Goal: Task Accomplishment & Management: Manage account settings

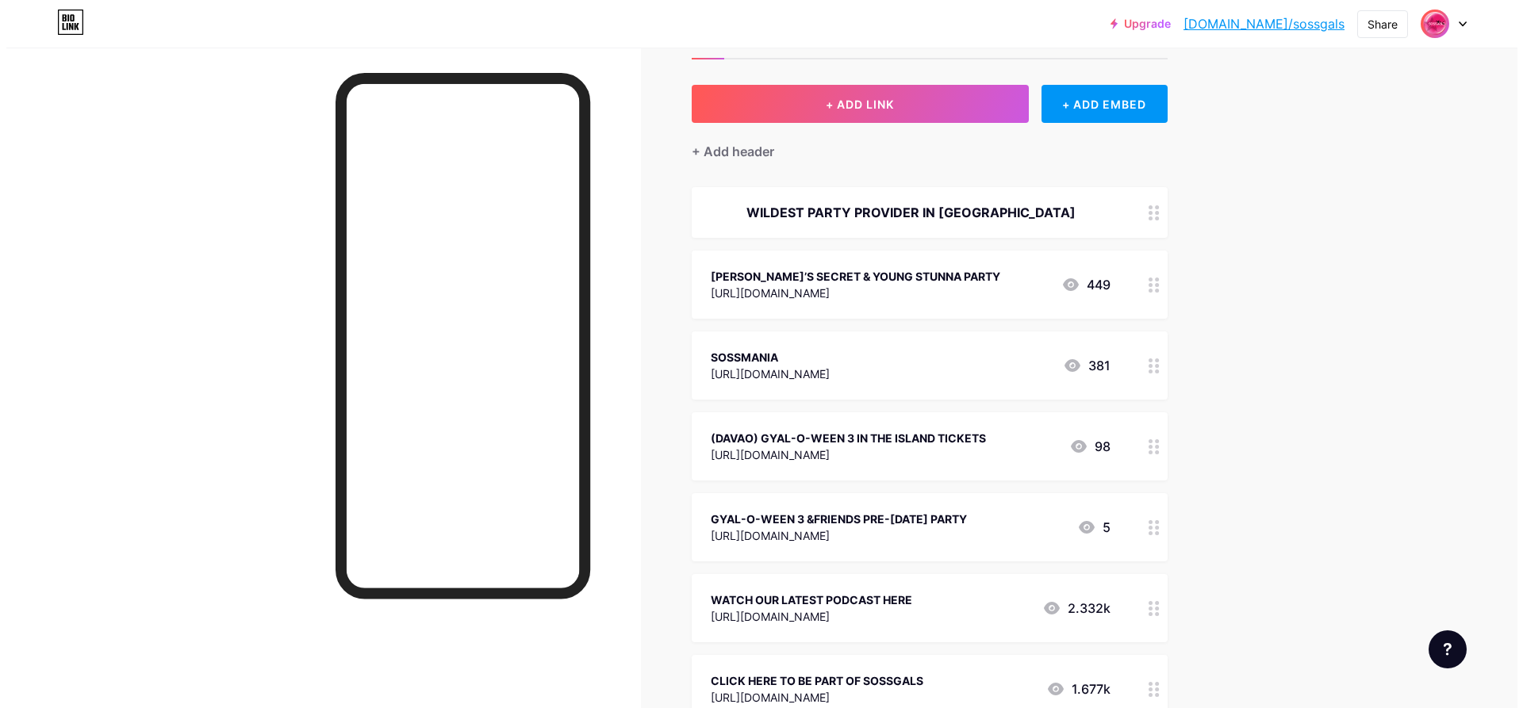
scroll to position [159, 0]
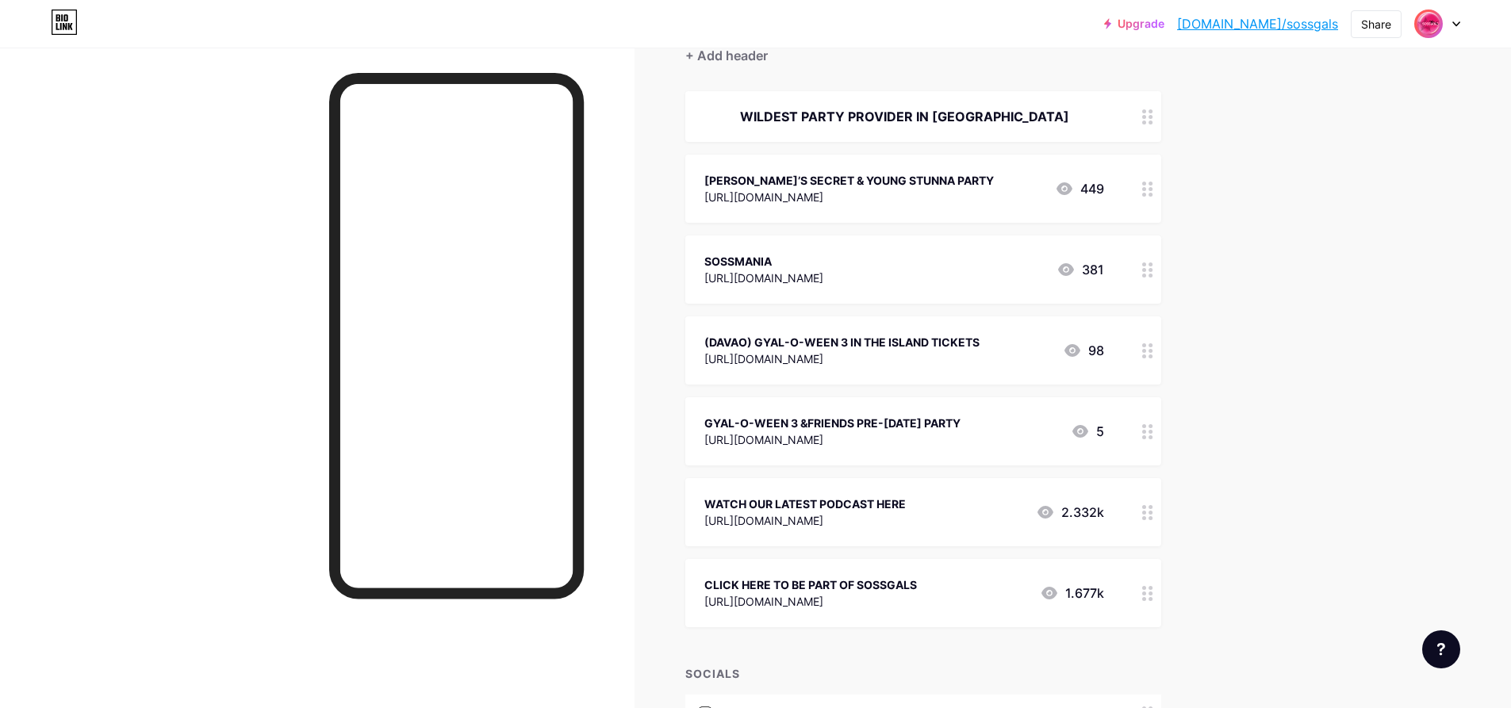
click at [966, 506] on div "WATCH OUR LATEST PODCAST HERE [URL][DOMAIN_NAME] 2.332k" at bounding box center [904, 512] width 400 height 36
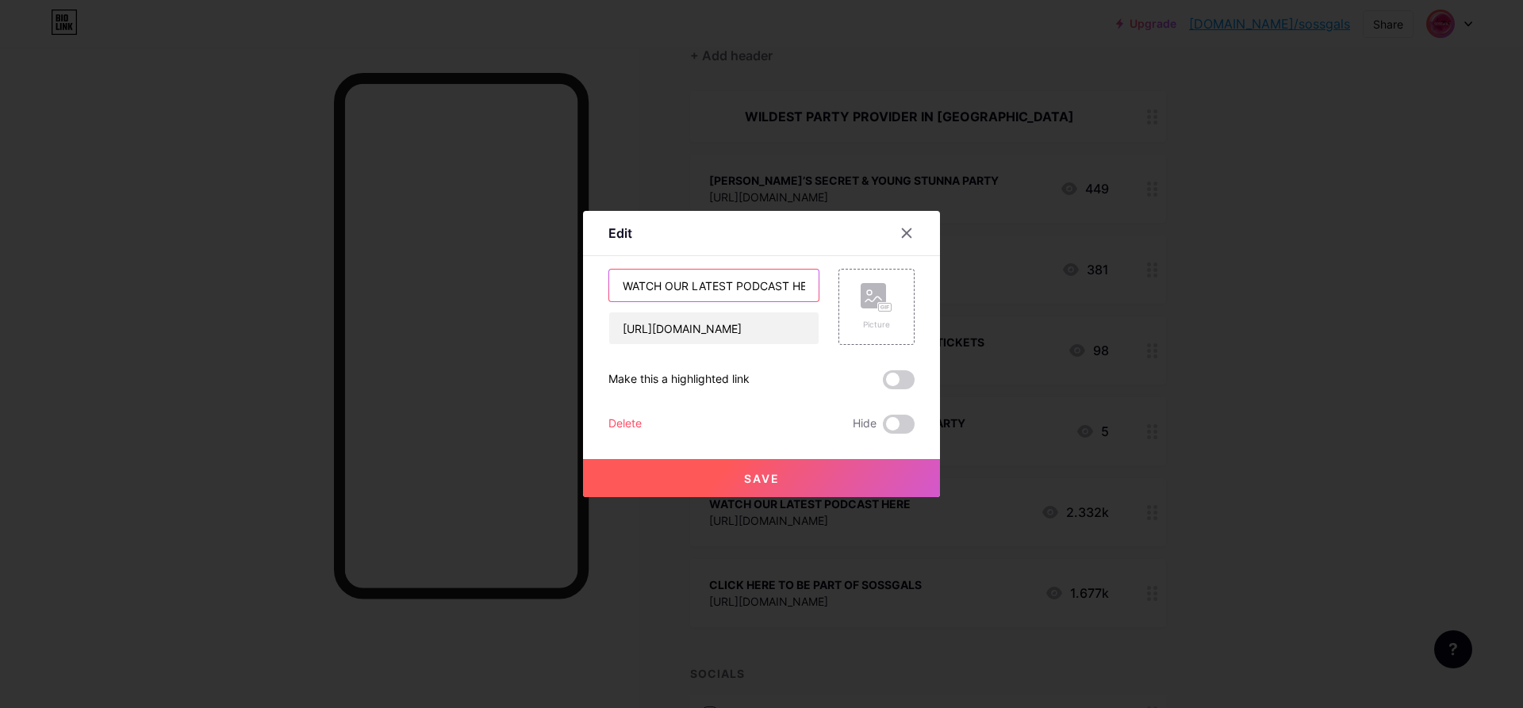
click at [796, 286] on input "WATCH OUR LATEST PODCAST HERE" at bounding box center [713, 286] width 209 height 32
type input "SOSSMANIA (FREE ENTRANCE) &FRIENDS TICKET HOLDER"
click at [796, 476] on button "Save" at bounding box center [761, 478] width 357 height 38
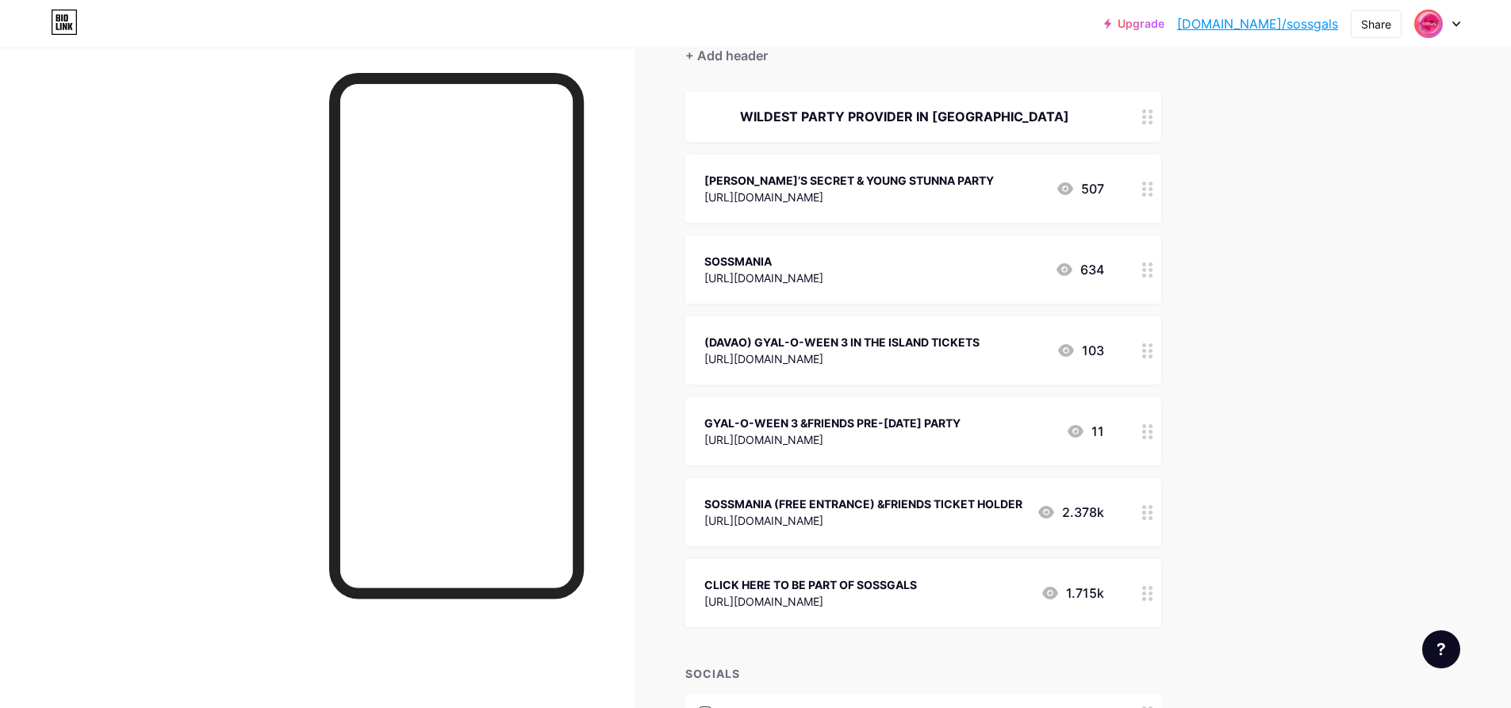
click at [892, 504] on div "SOSSMANIA (FREE ENTRANCE) &FRIENDS TICKET HOLDER" at bounding box center [863, 504] width 318 height 17
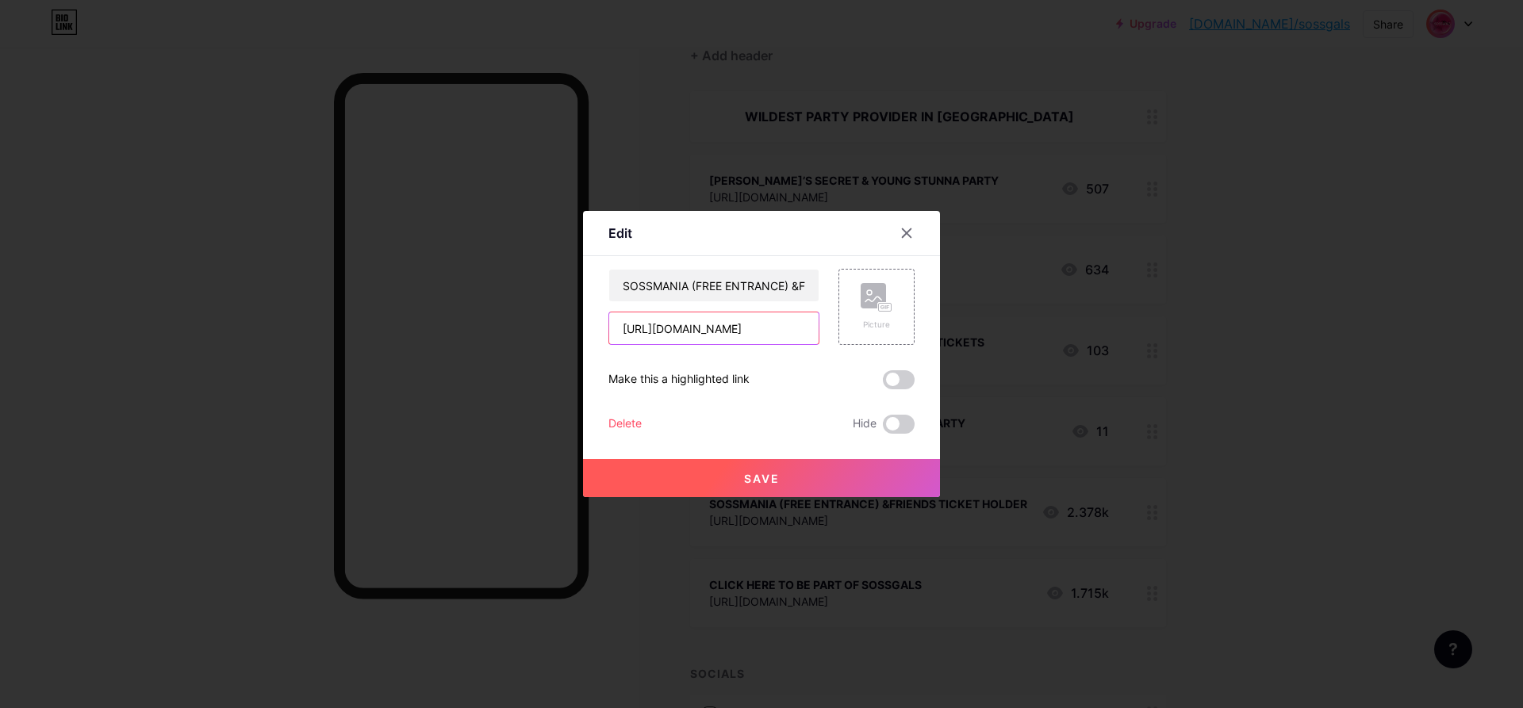
click at [778, 335] on input "[URL][DOMAIN_NAME]" at bounding box center [713, 328] width 209 height 32
paste input "[DOMAIN_NAME][URL]"
type input "[URL][DOMAIN_NAME]"
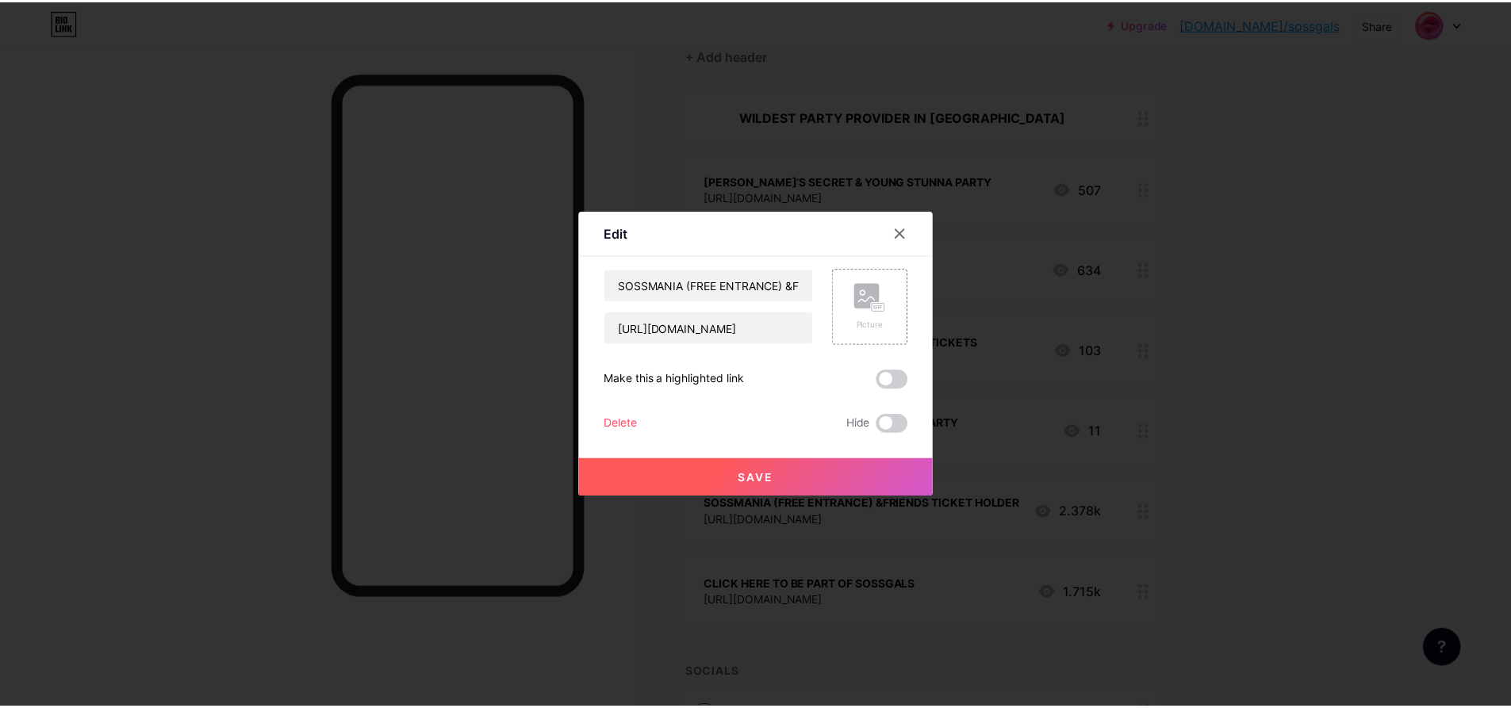
scroll to position [0, 0]
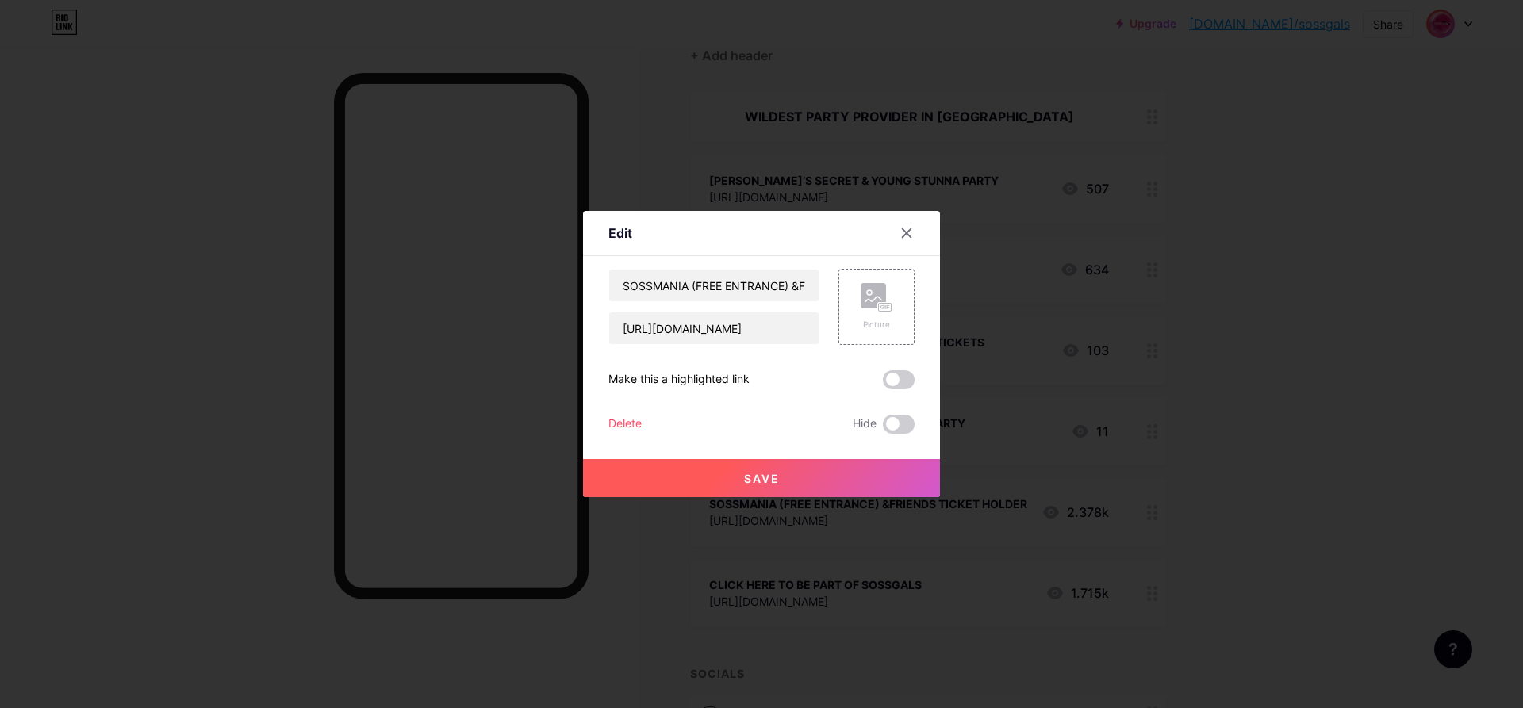
click at [790, 474] on button "Save" at bounding box center [761, 478] width 357 height 38
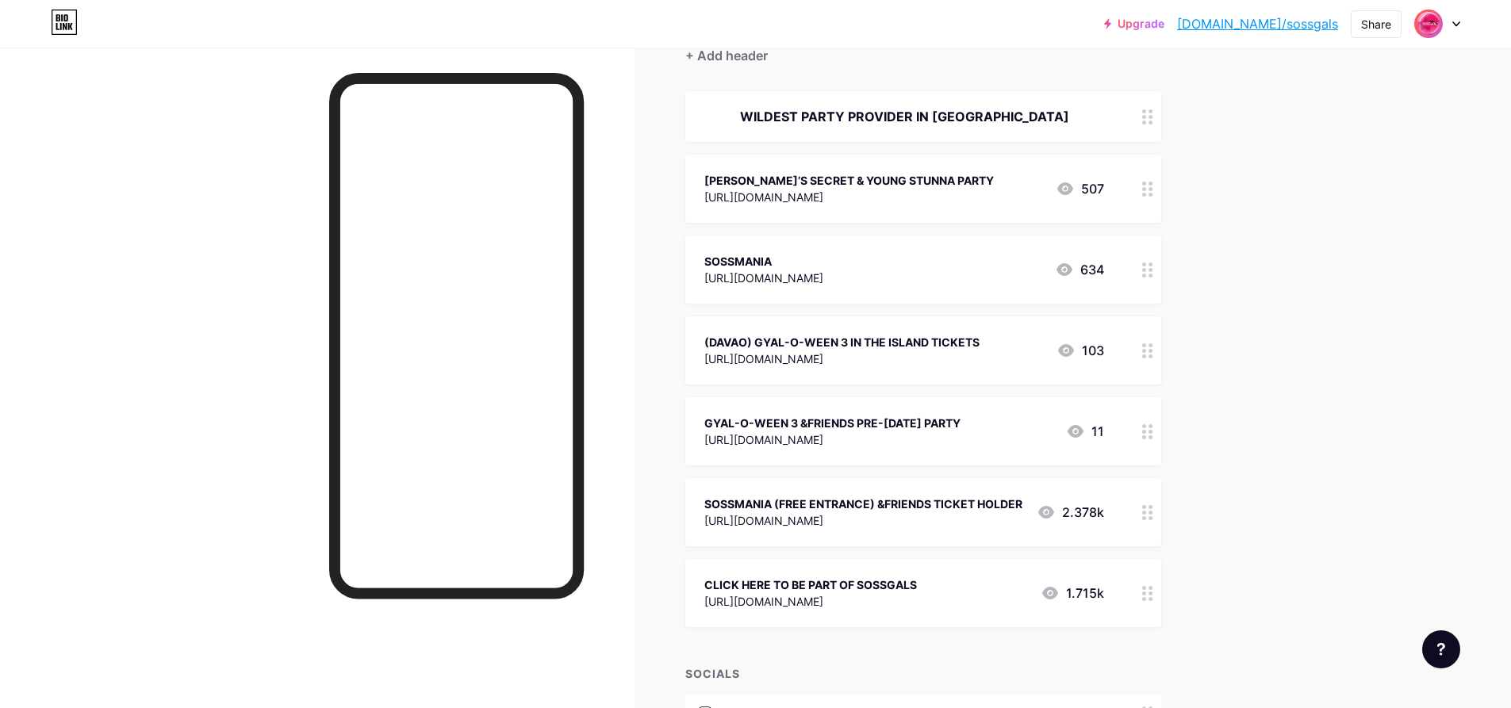
drag, startPoint x: 914, startPoint y: 510, endPoint x: 915, endPoint y: 466, distance: 43.6
click at [915, 466] on span "WILDEST PARTY PROVIDER IN [GEOGRAPHIC_DATA] [PERSON_NAME]’S SECRET & YOUNG STUN…" at bounding box center [923, 359] width 476 height 536
drag, startPoint x: 952, startPoint y: 499, endPoint x: 953, endPoint y: 445, distance: 53.9
click at [953, 445] on span "WILDEST PARTY PROVIDER IN [GEOGRAPHIC_DATA] [PERSON_NAME]’S SECRET & YOUNG STUN…" at bounding box center [923, 359] width 476 height 536
click at [1303, 492] on div "Upgrade [DOMAIN_NAME]/sossga... [DOMAIN_NAME]/sossgals Share Switch accounts SO…" at bounding box center [755, 350] width 1511 height 1018
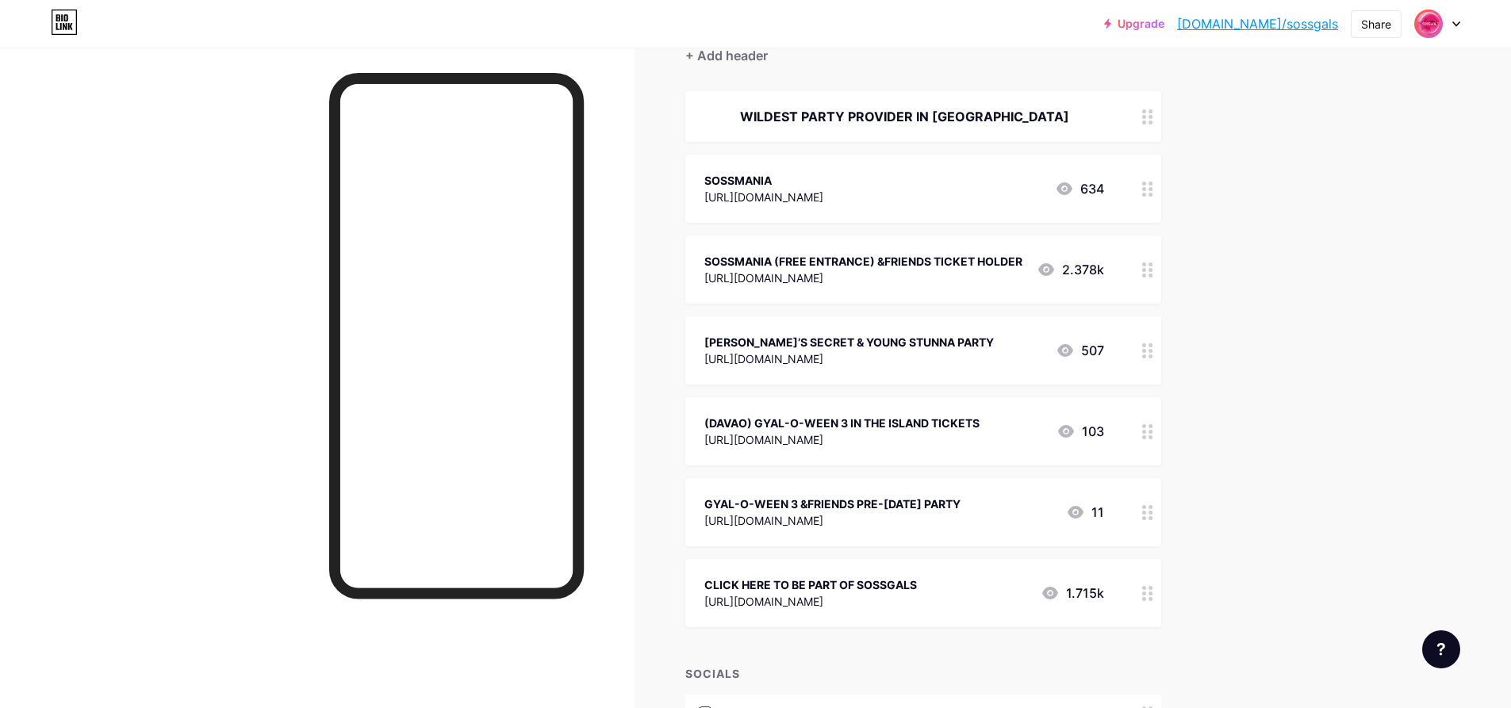
click at [823, 171] on div "SOSSMANIA [URL][DOMAIN_NAME]" at bounding box center [763, 189] width 119 height 36
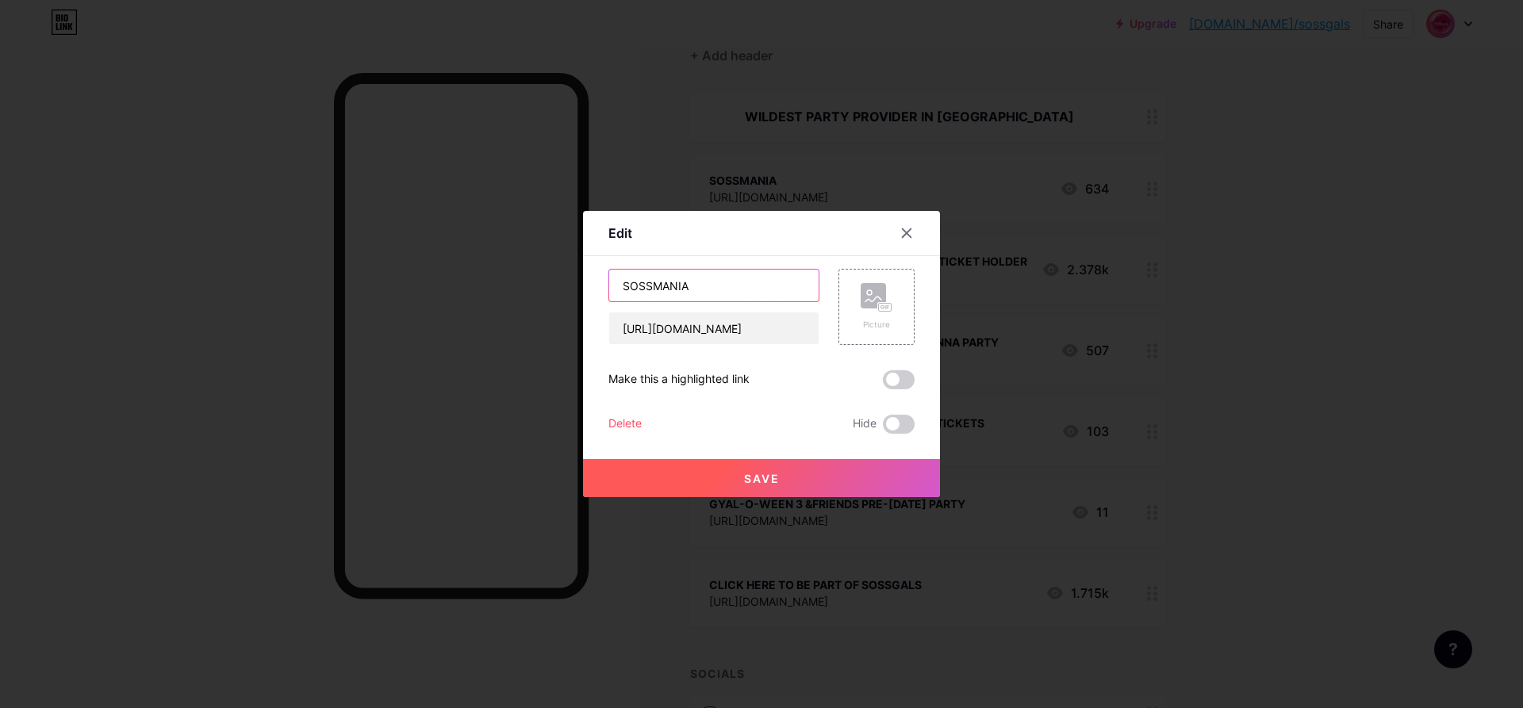
click at [707, 275] on input "SOSSMANIA" at bounding box center [713, 286] width 209 height 32
type input "SOSSMANIA: FIGHT CLUB RAVE"
click at [764, 473] on span "Save" at bounding box center [762, 478] width 36 height 13
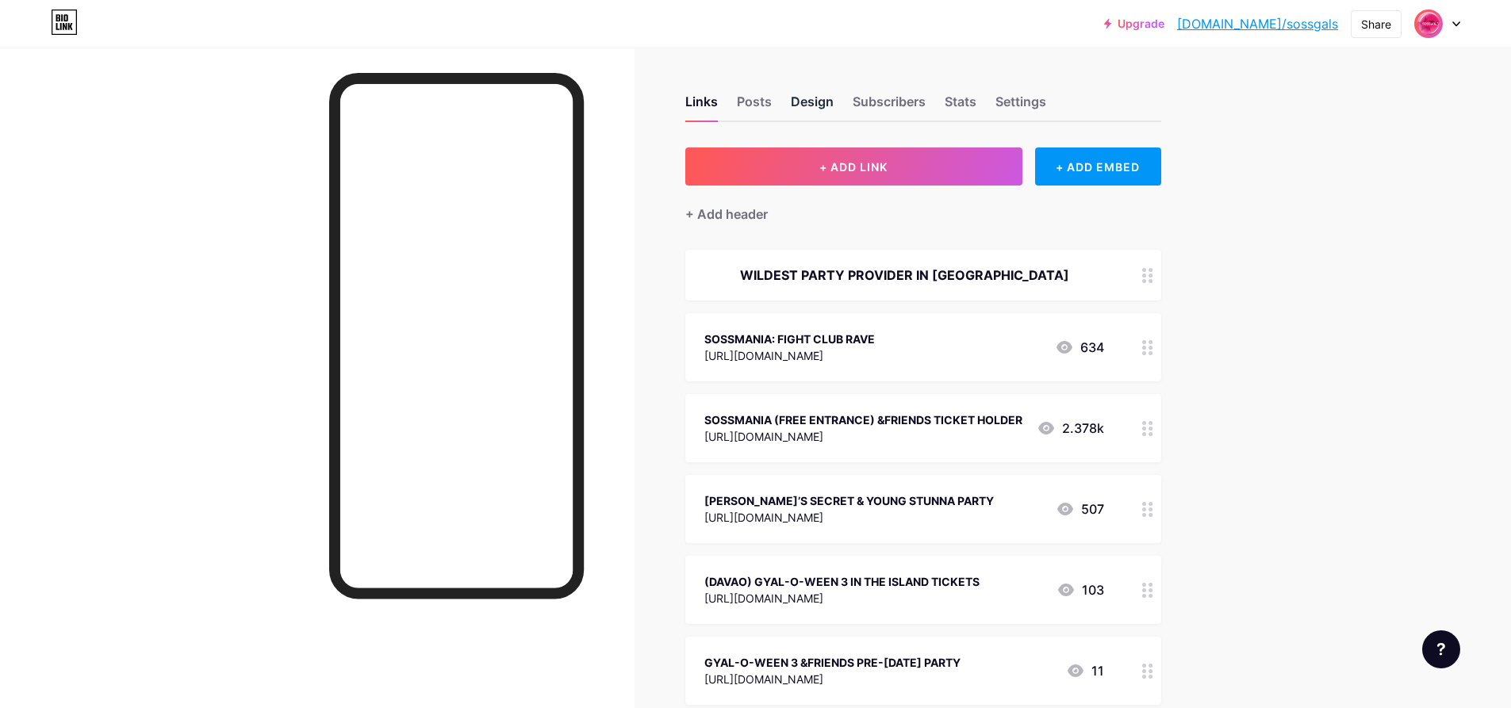
click at [822, 113] on div "Design" at bounding box center [812, 106] width 43 height 29
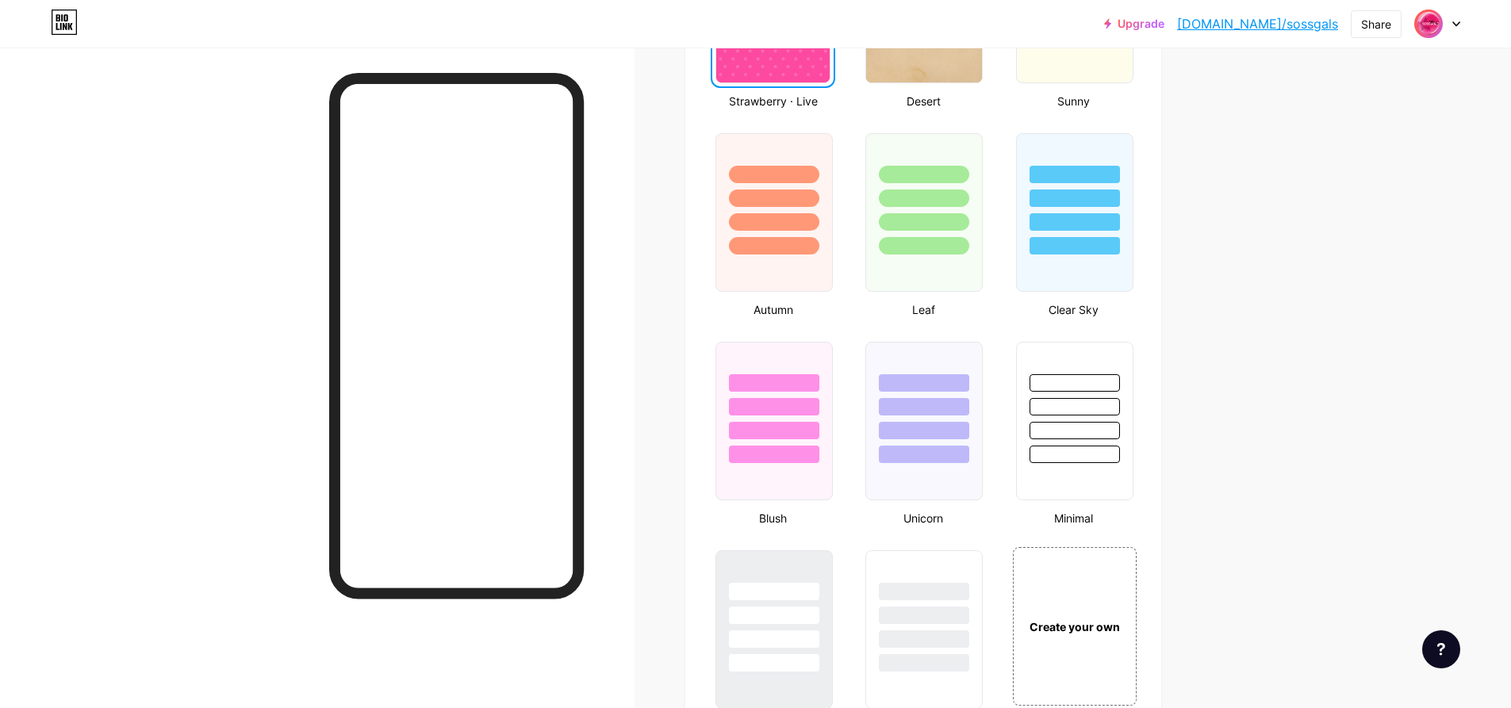
scroll to position [1269, 0]
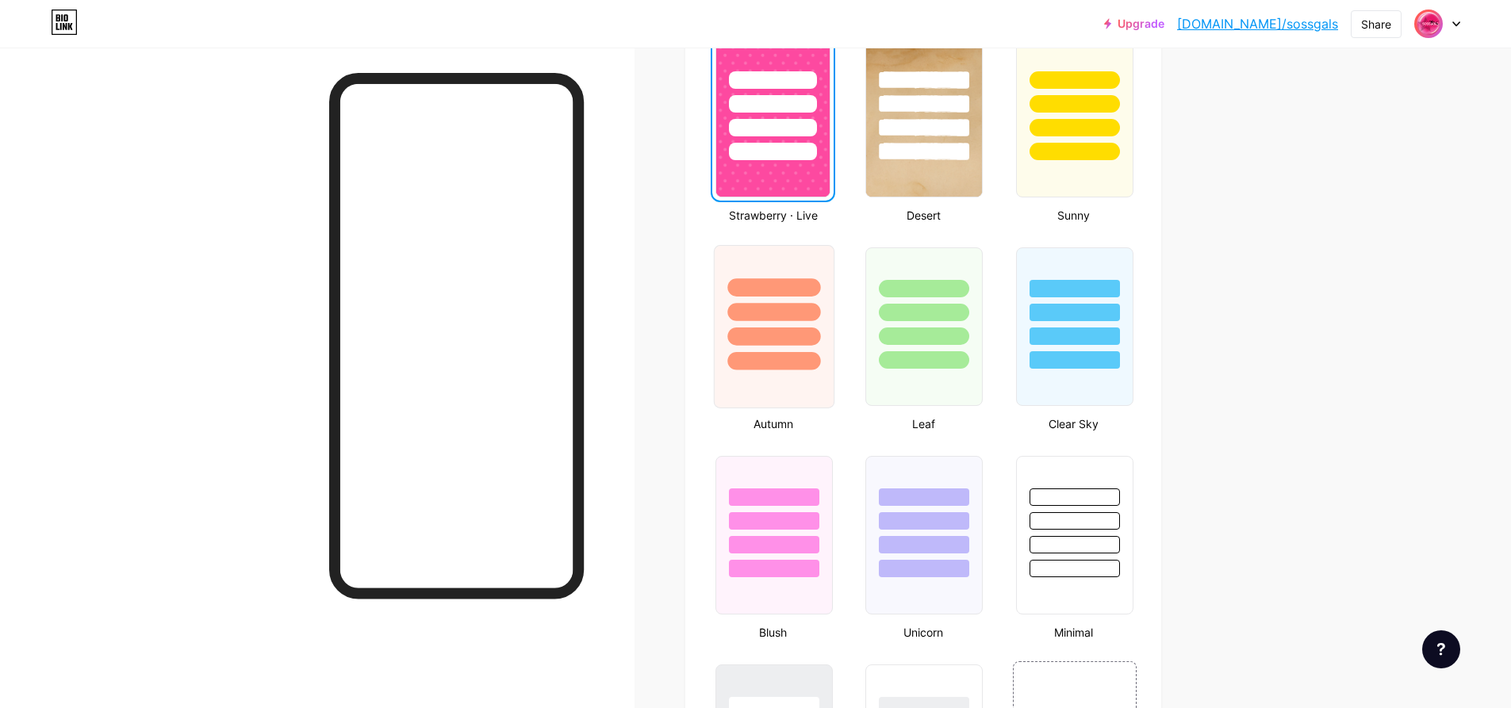
click at [799, 370] on div at bounding box center [774, 326] width 121 height 163
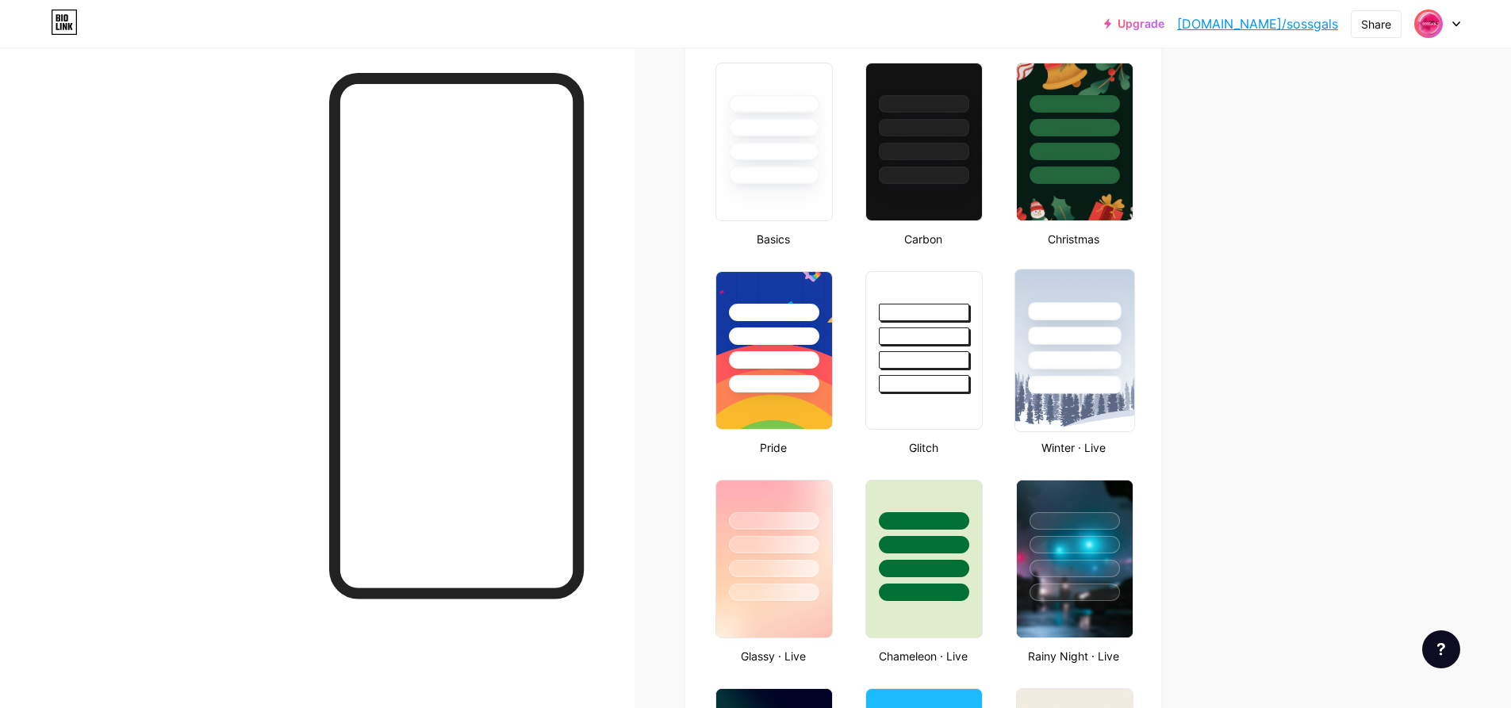
scroll to position [317, 0]
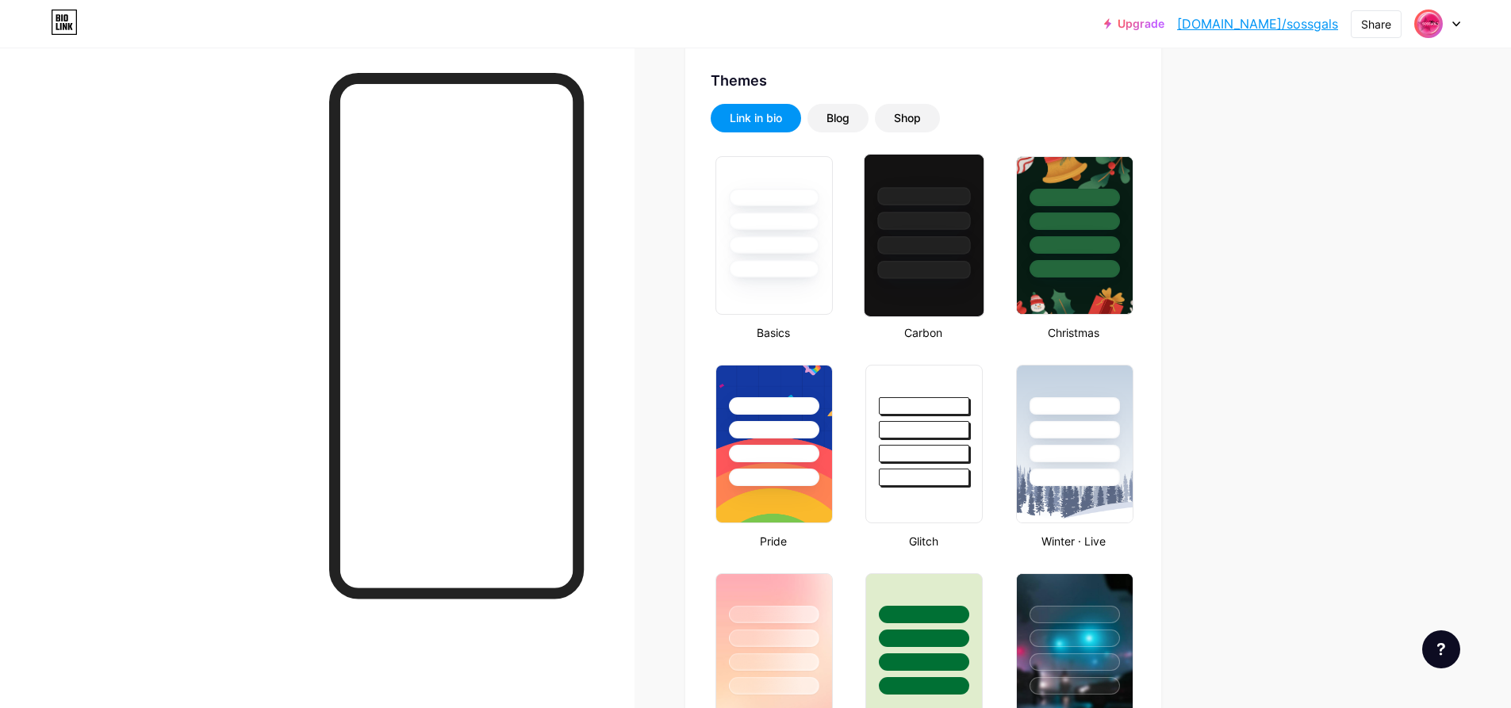
click at [943, 281] on div at bounding box center [924, 235] width 121 height 163
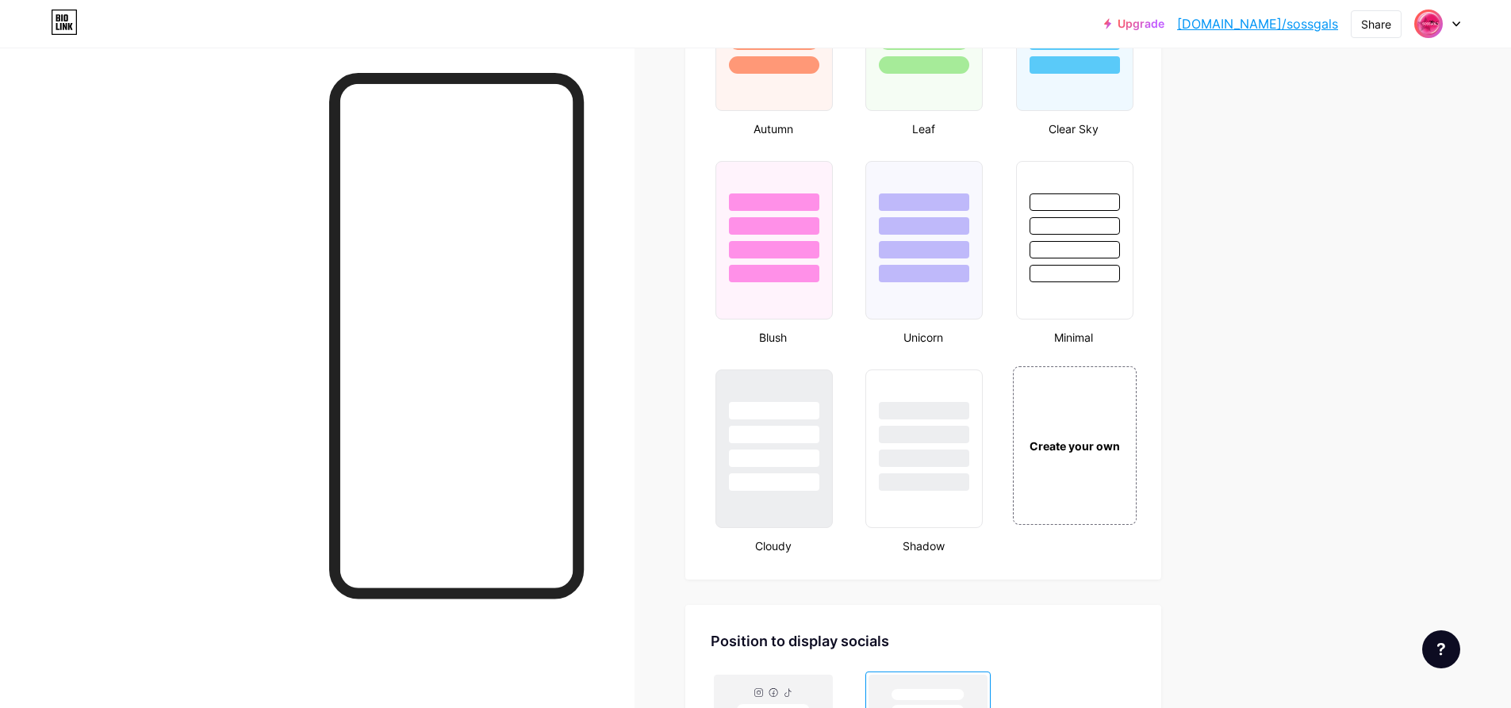
scroll to position [1824, 0]
